Goal: Complete application form

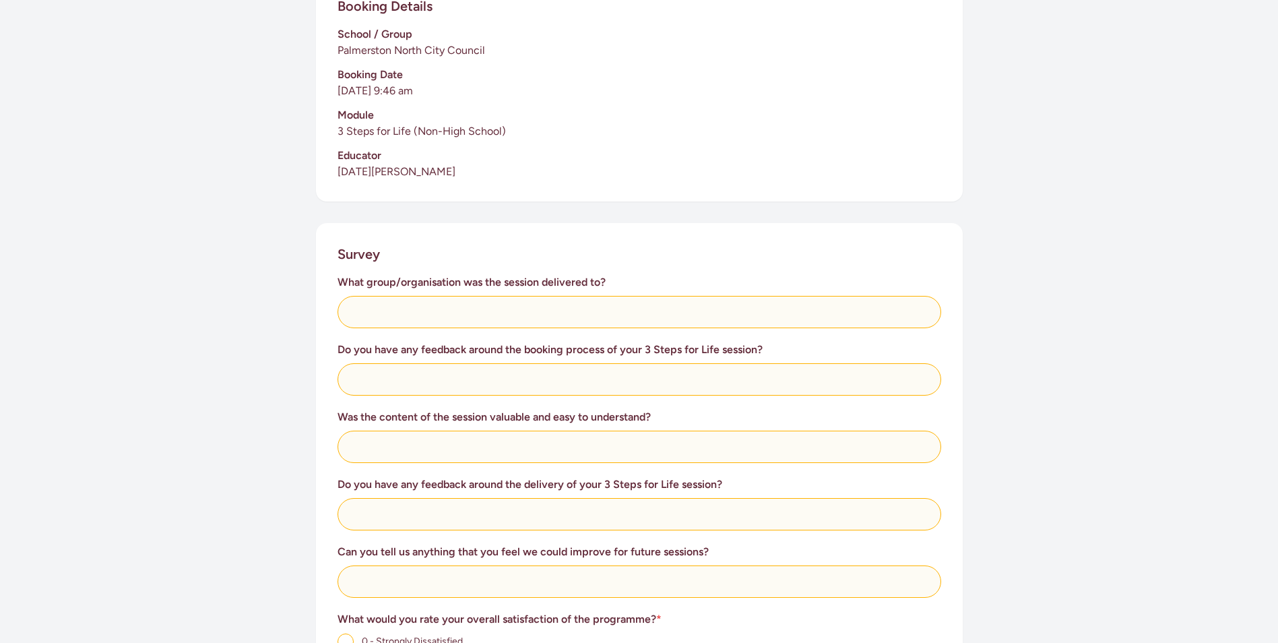
scroll to position [337, 0]
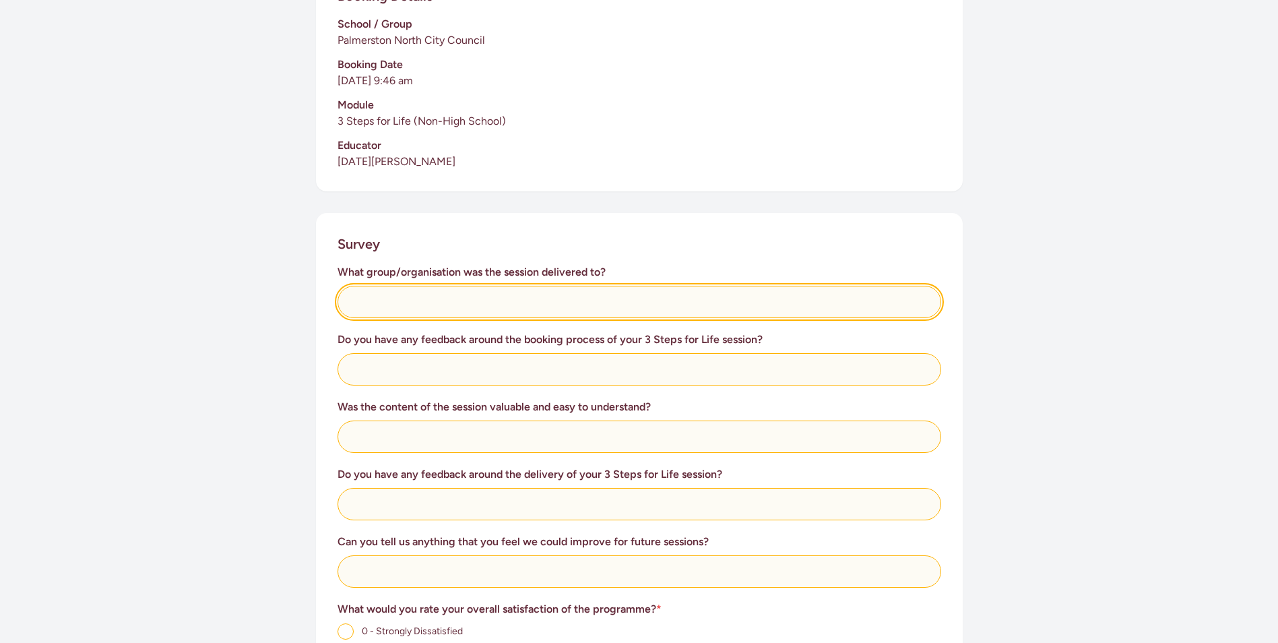
click at [404, 305] on input "text" at bounding box center [640, 302] width 604 height 32
type input "Palmerston North City Council"
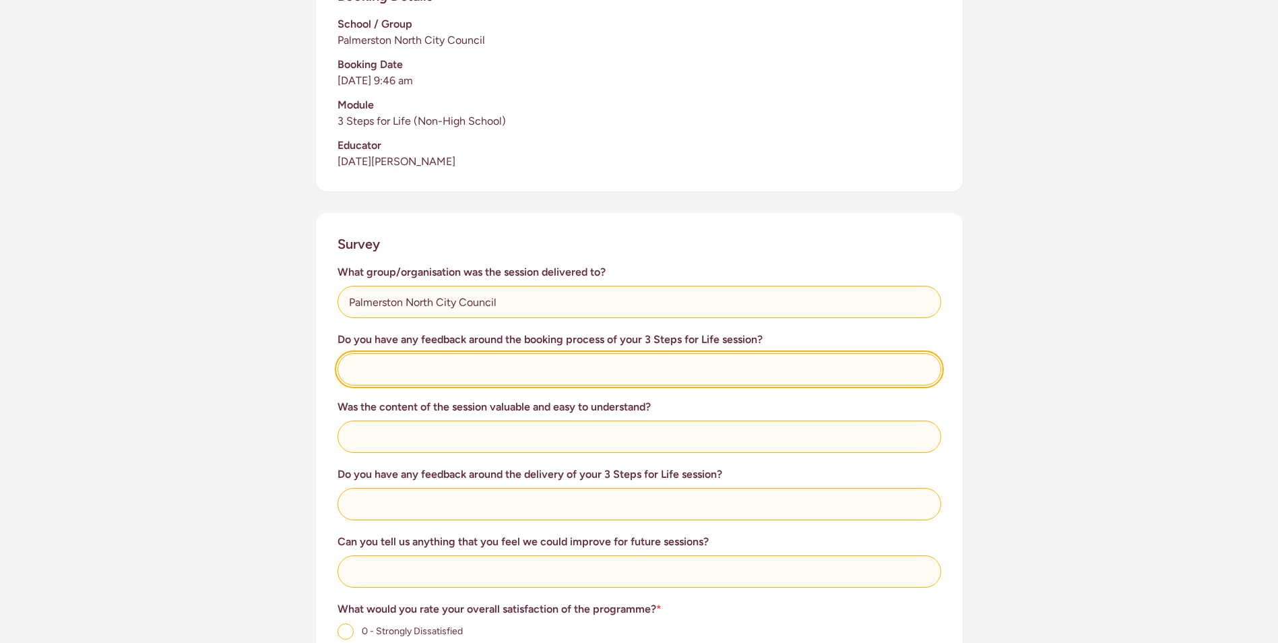
click at [402, 376] on input "text" at bounding box center [640, 369] width 604 height 32
type input "No"
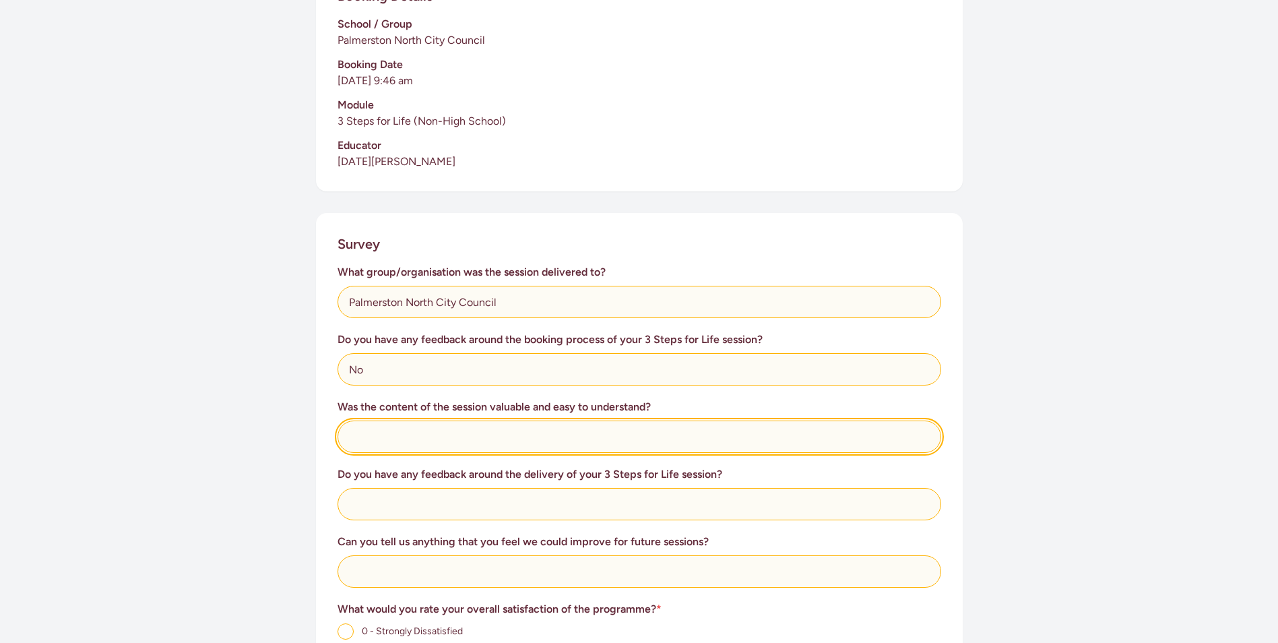
click at [395, 440] on input "text" at bounding box center [640, 436] width 604 height 32
click at [449, 434] on input "yes - good feedback received from the group." at bounding box center [640, 436] width 604 height 32
type input "yes - good feedback was received from the group."
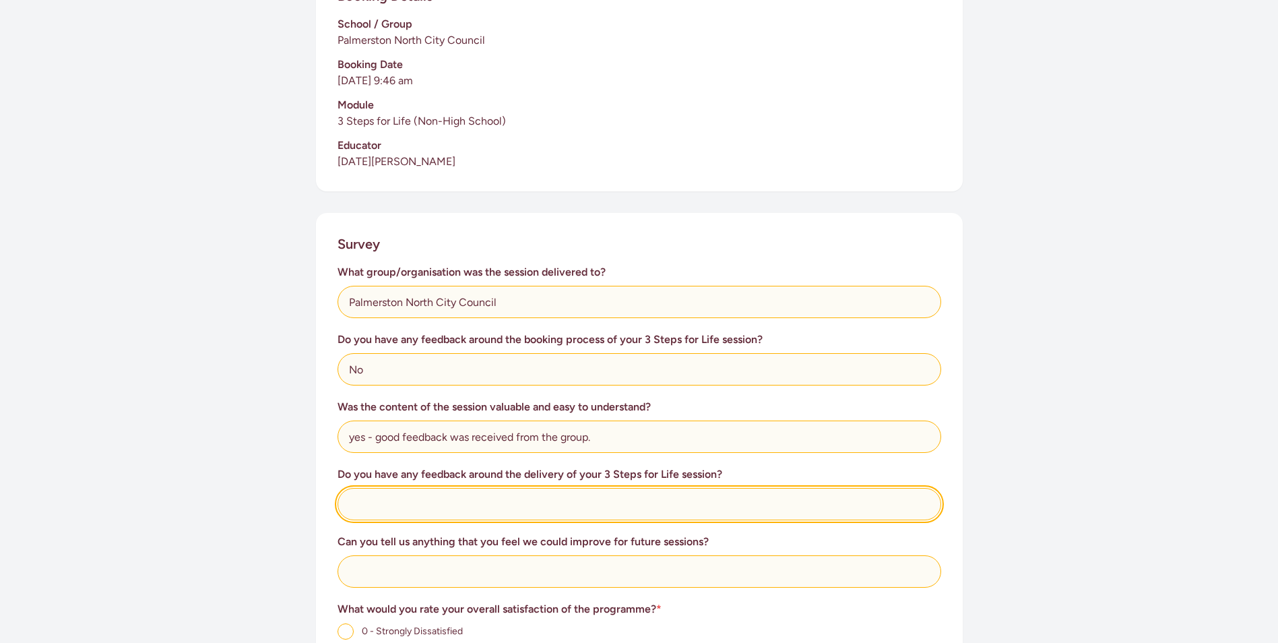
click at [452, 509] on input "text" at bounding box center [640, 504] width 604 height 32
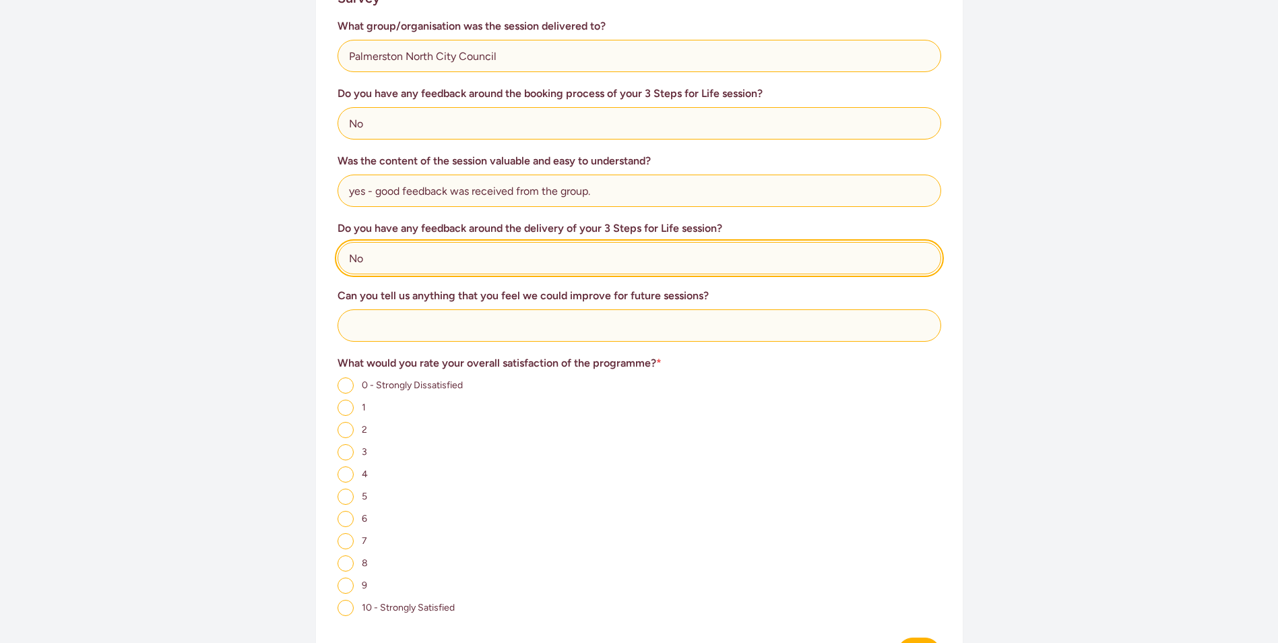
scroll to position [606, 0]
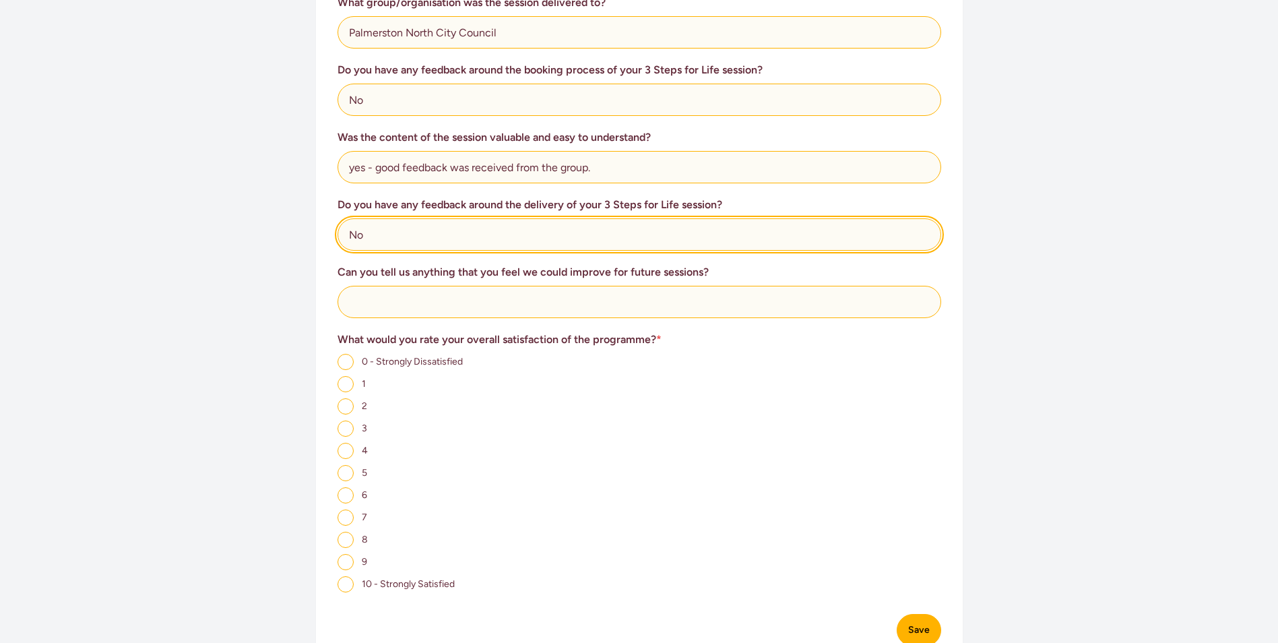
type input "No"
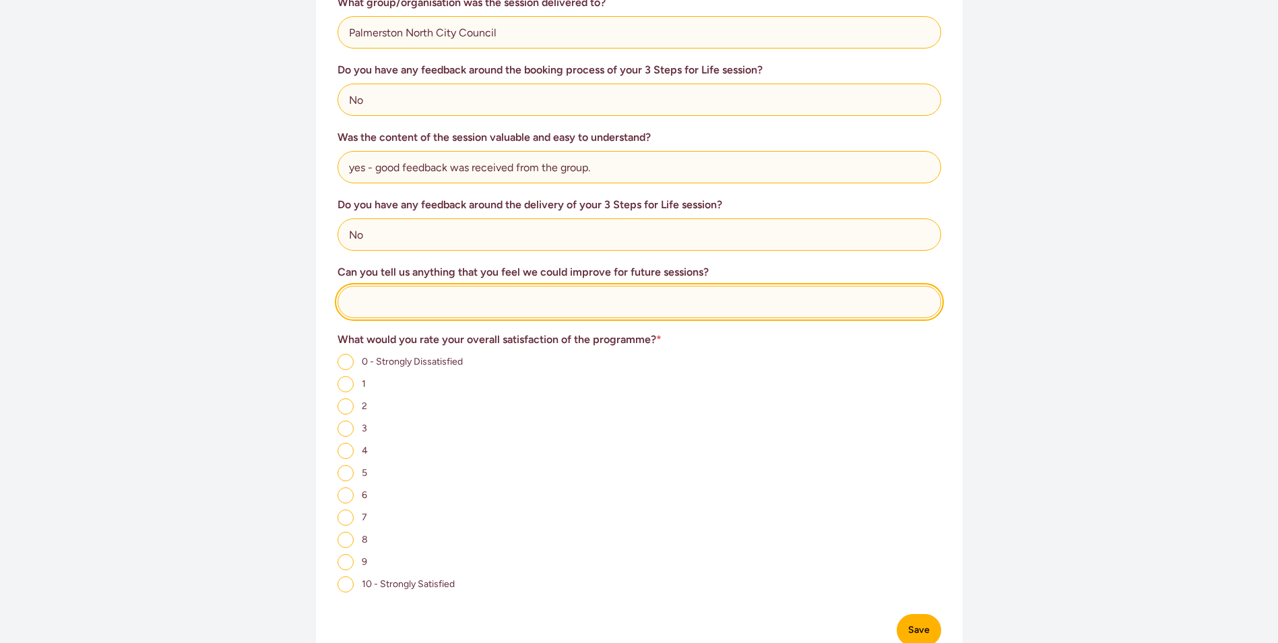
click at [410, 299] on input "text" at bounding box center [640, 302] width 604 height 32
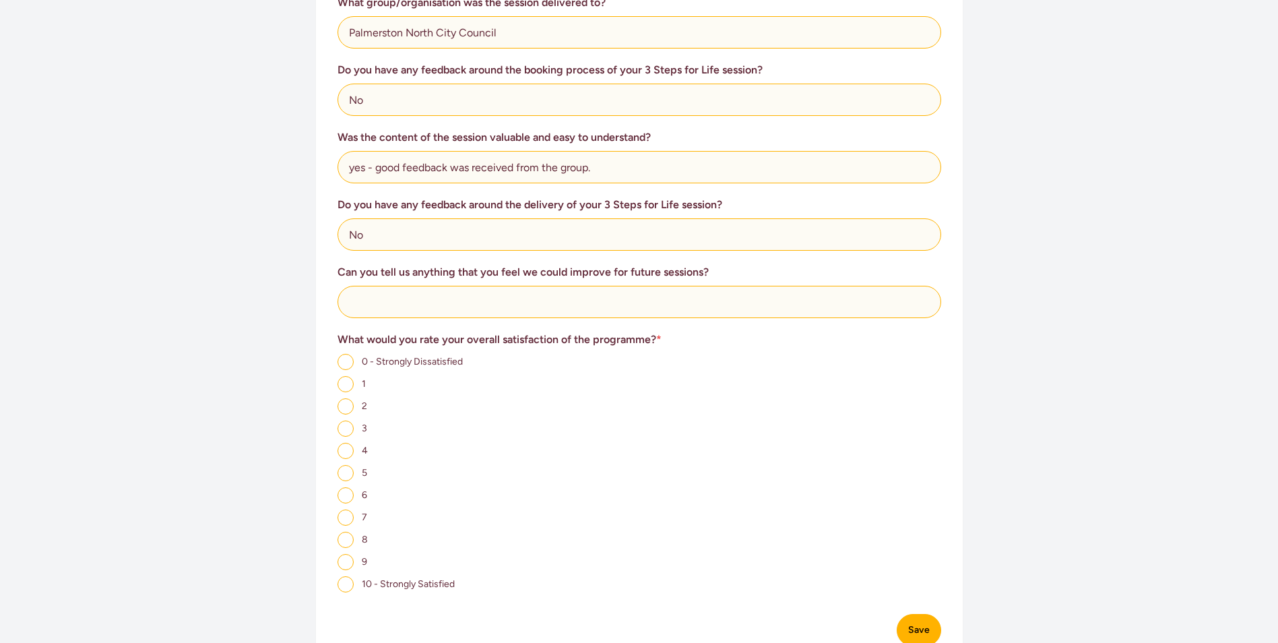
click at [340, 585] on input "10 - Strongly Satisfied" at bounding box center [346, 584] width 16 height 16
radio input "true"
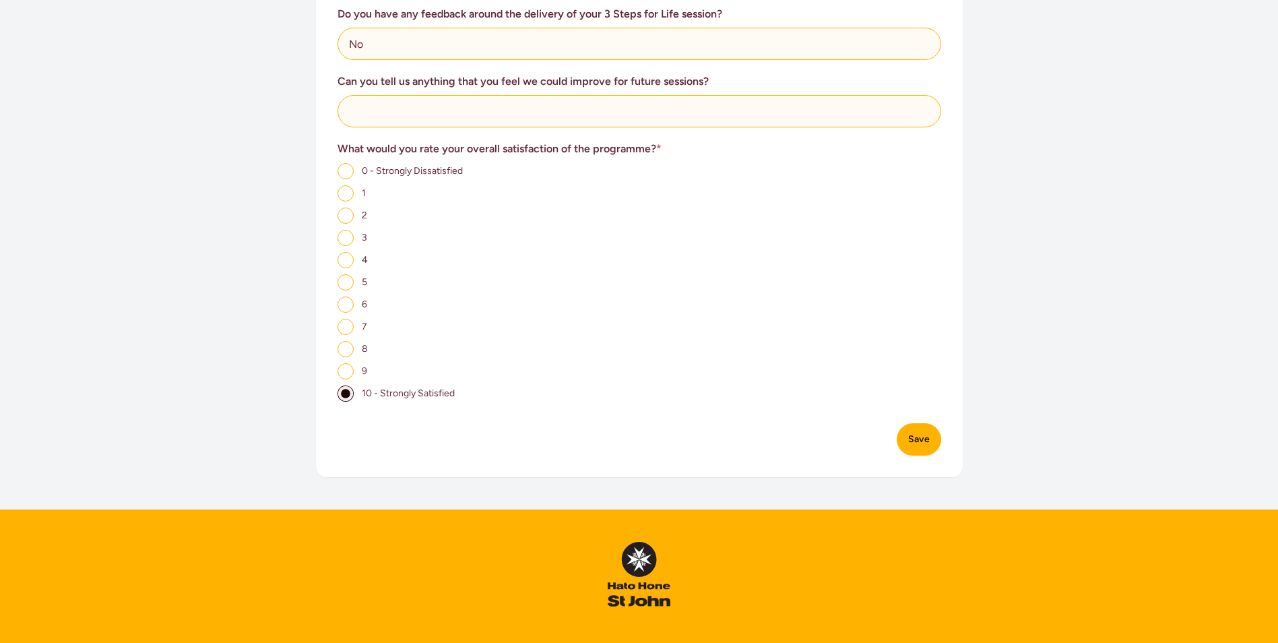
scroll to position [808, 0]
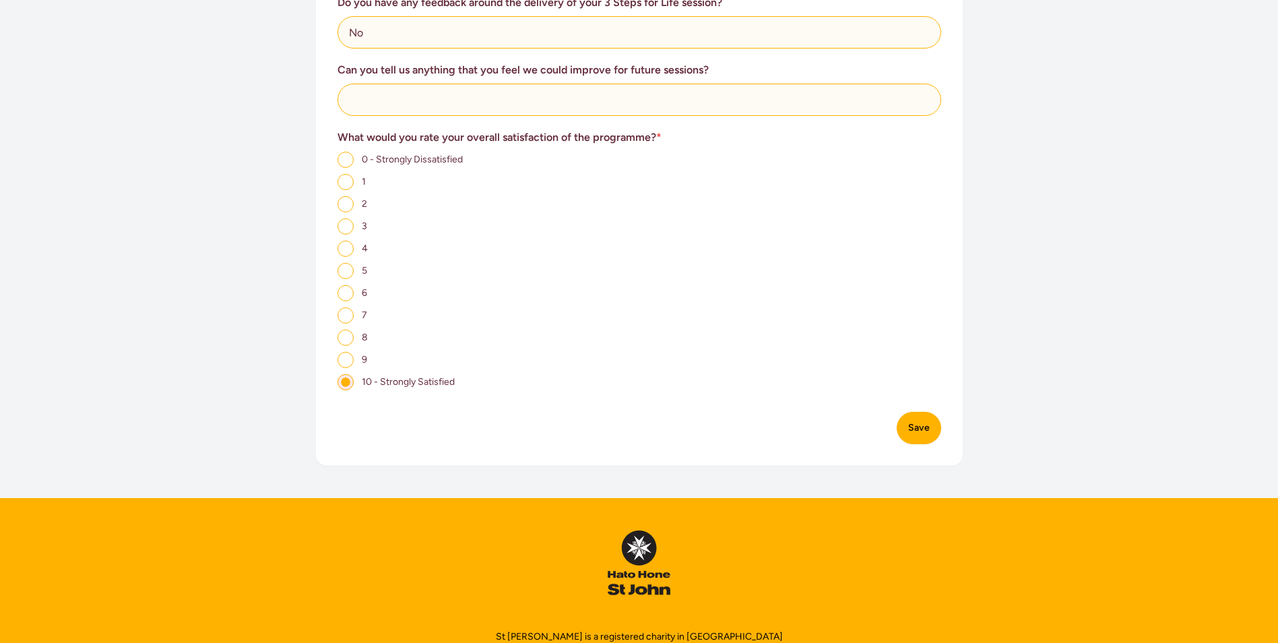
click at [922, 435] on button "Save" at bounding box center [919, 428] width 44 height 32
